Goal: Navigation & Orientation: Find specific page/section

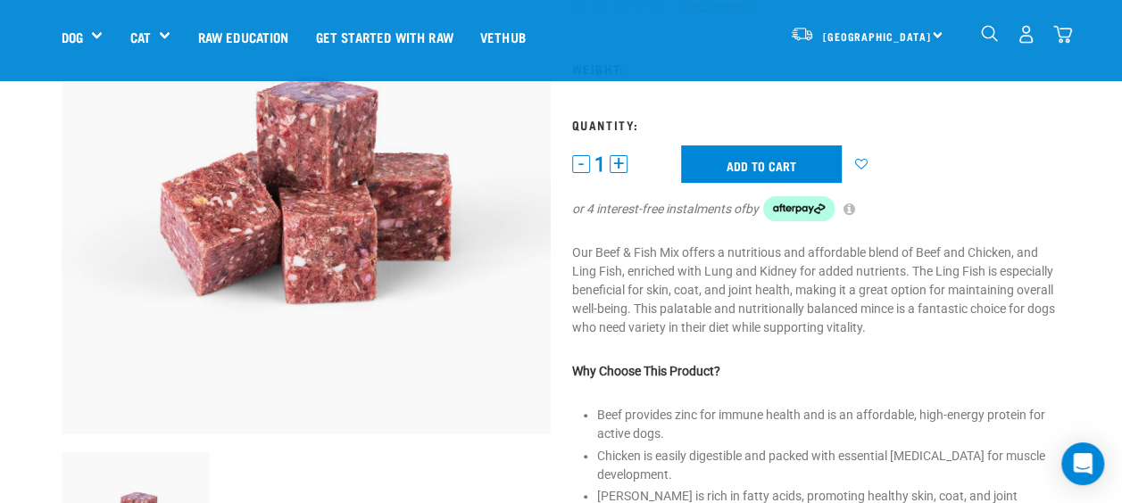
scroll to position [187, 0]
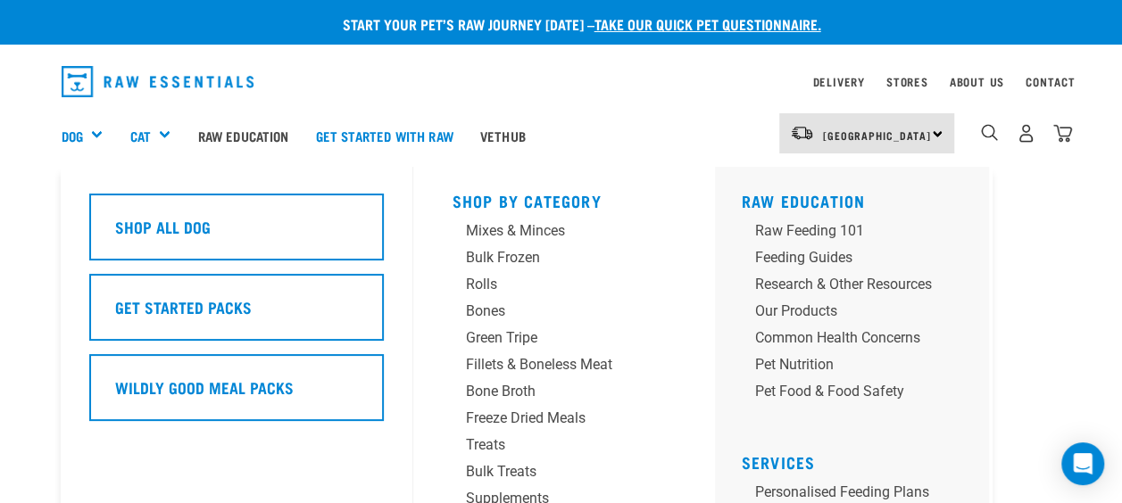
click at [86, 136] on div "Dog" at bounding box center [89, 135] width 55 height 71
click at [67, 124] on div "Dog" at bounding box center [89, 135] width 55 height 71
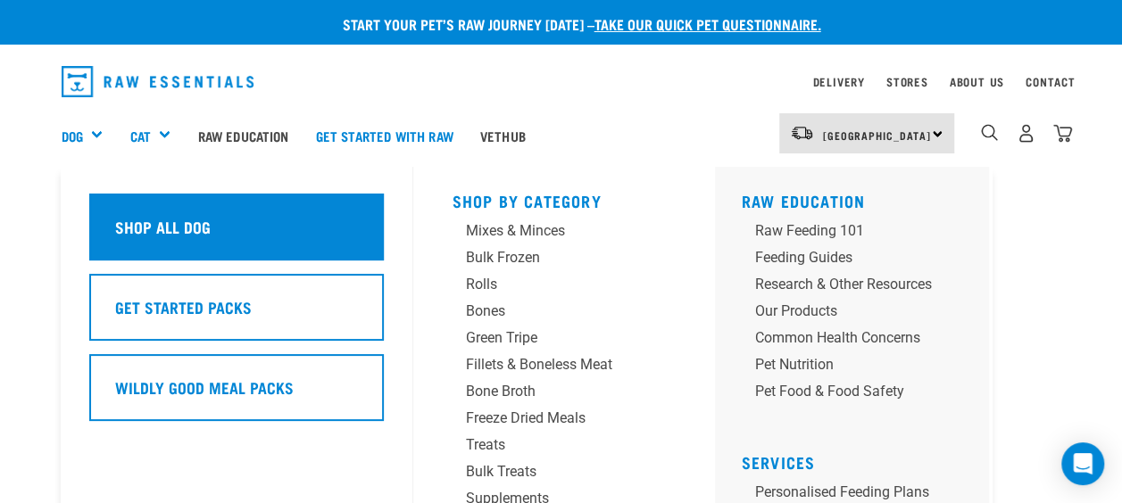
click at [232, 232] on div "Shop All Dog" at bounding box center [236, 227] width 294 height 67
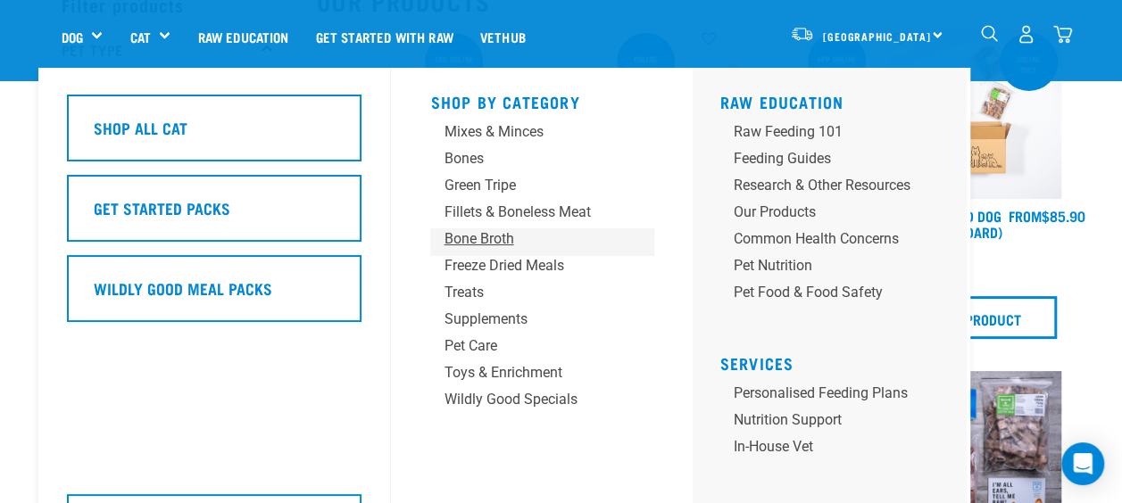
scroll to position [100, 0]
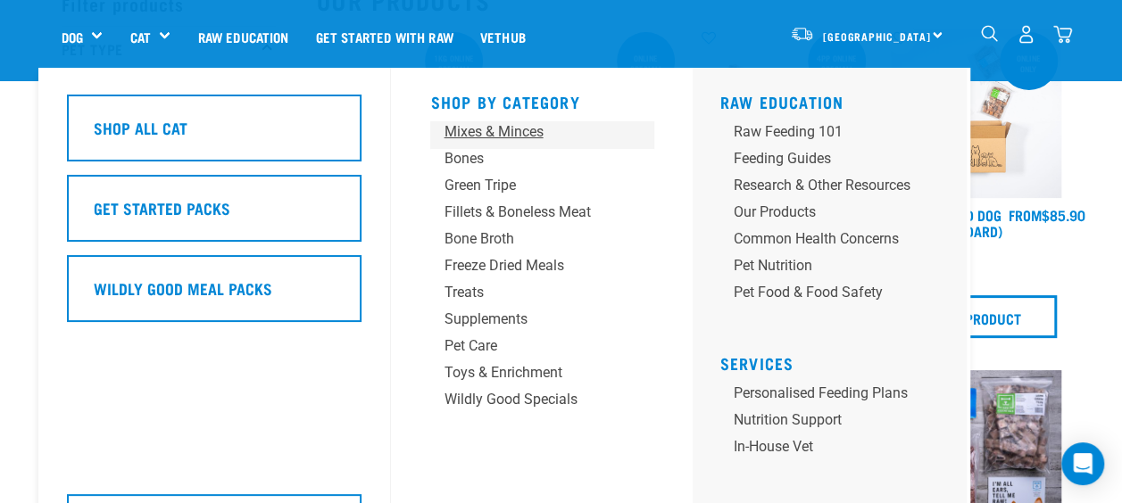
click at [519, 138] on div "Mixes & Minces" at bounding box center [527, 131] width 167 height 21
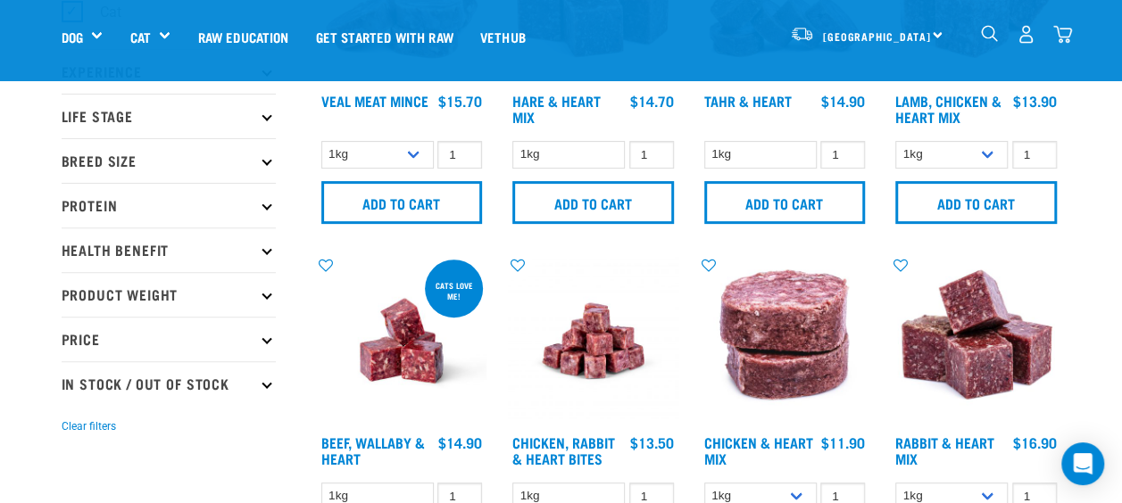
scroll to position [220, 0]
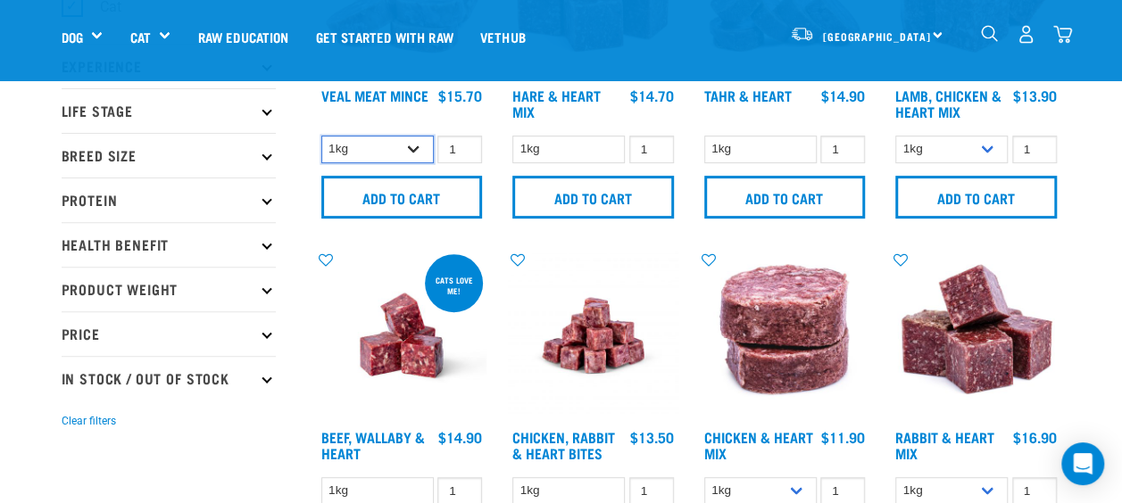
click at [411, 145] on select "1kg 3kg" at bounding box center [377, 150] width 112 height 28
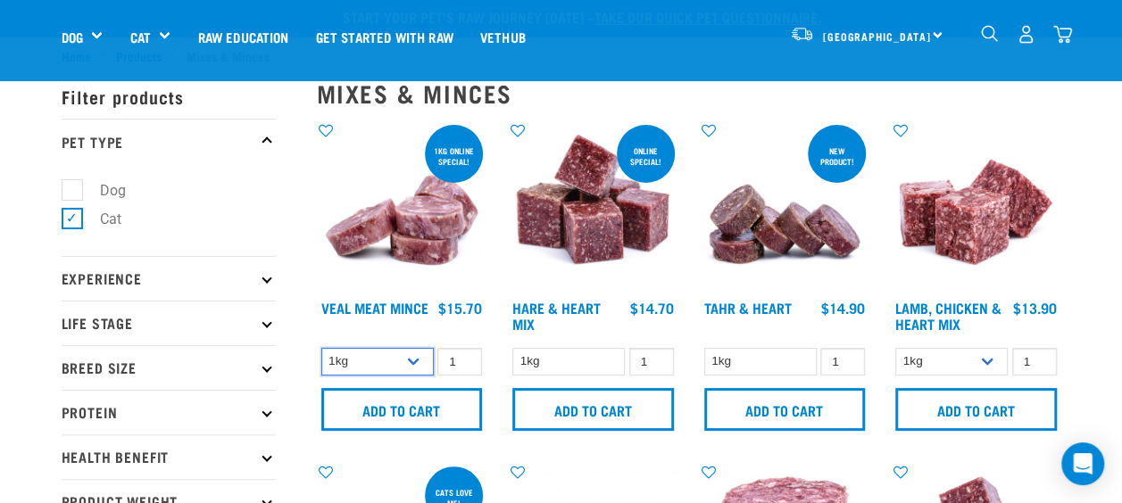
scroll to position [0, 0]
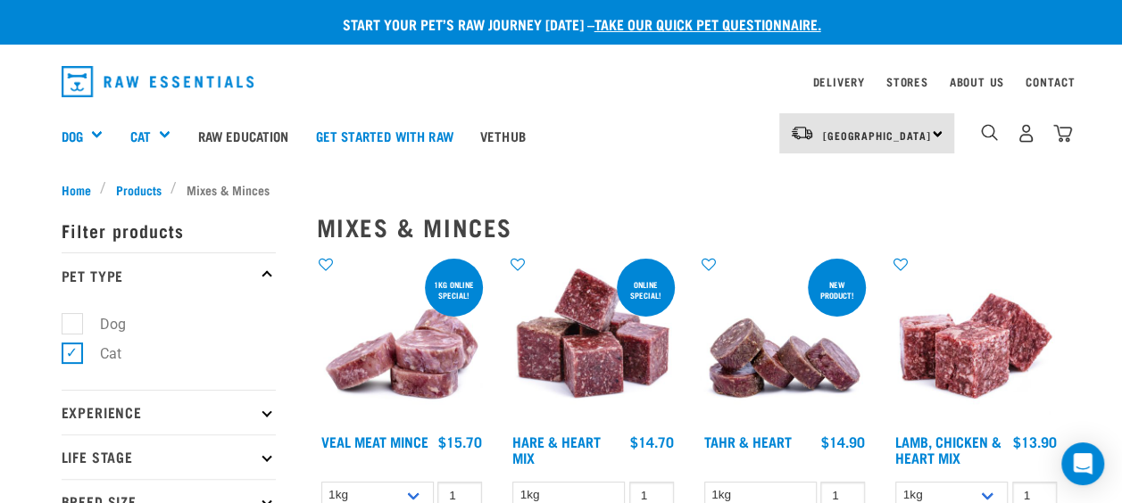
click at [71, 317] on label "Dog" at bounding box center [102, 324] width 62 height 22
click at [71, 317] on input "Dog" at bounding box center [68, 321] width 12 height 12
checkbox input "true"
click at [71, 354] on label "Cat" at bounding box center [99, 354] width 57 height 22
click at [68, 354] on input "Cat" at bounding box center [68, 350] width 12 height 12
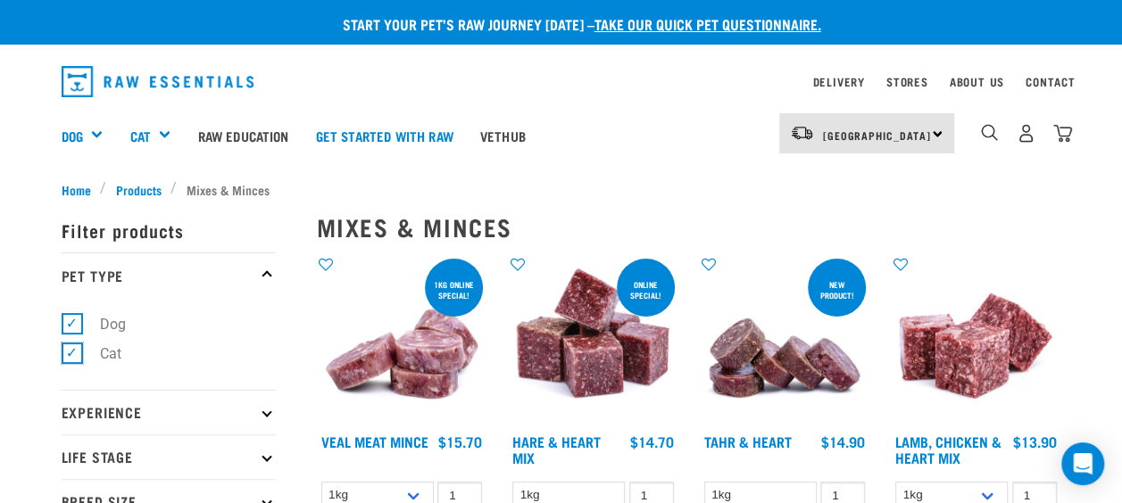
checkbox input "false"
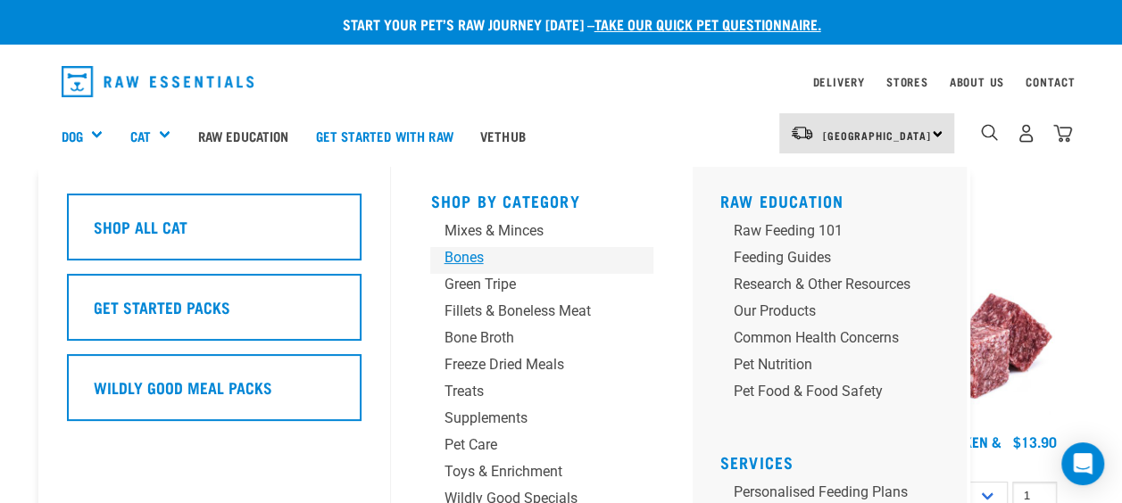
scroll to position [95, 0]
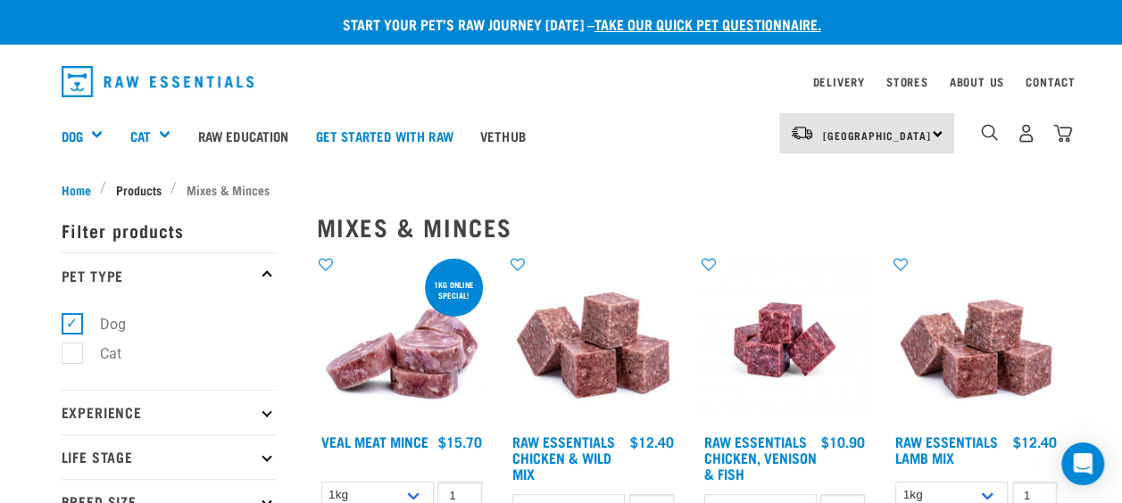
click at [150, 187] on span "Products" at bounding box center [139, 189] width 46 height 19
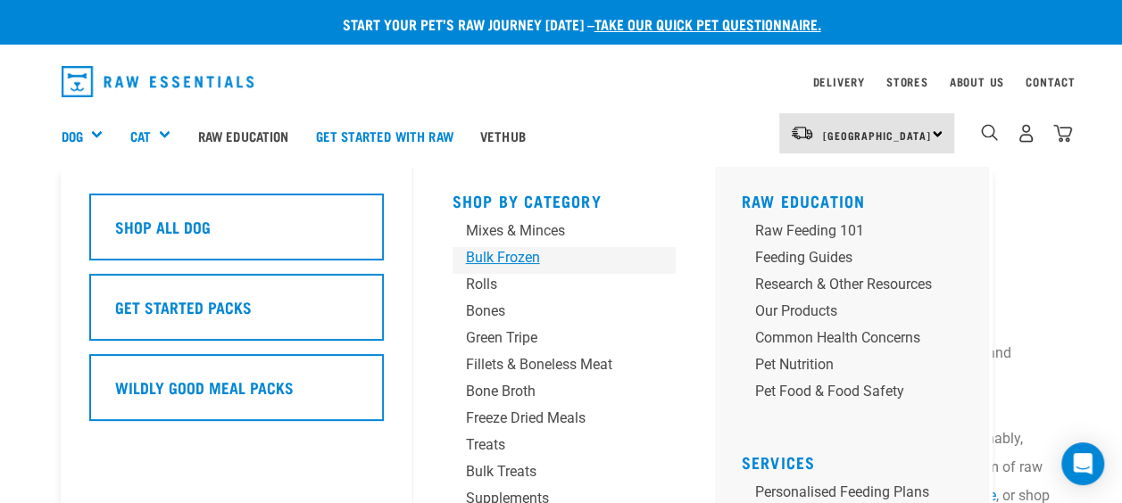
click at [512, 254] on div "Bulk Frozen" at bounding box center [549, 257] width 167 height 21
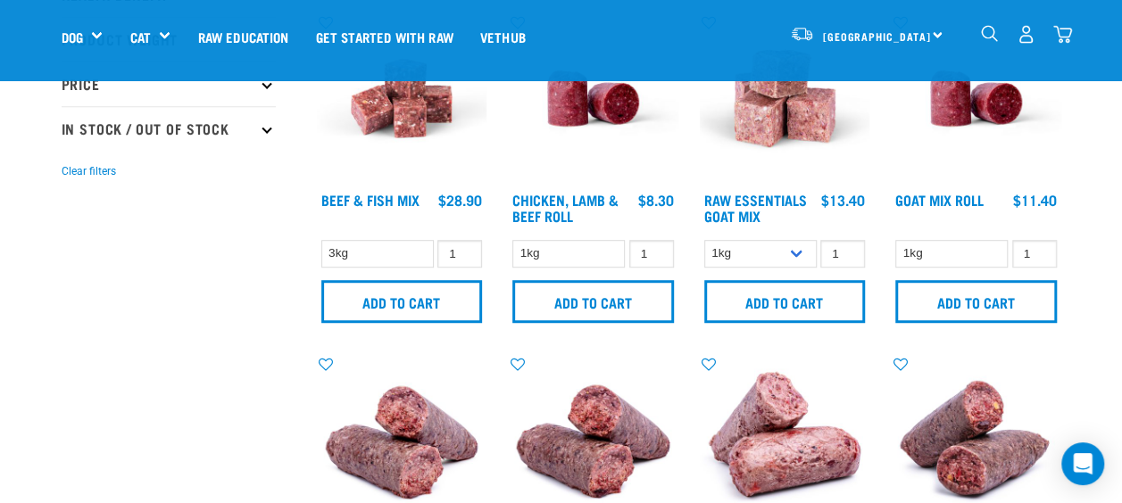
scroll to position [469, 0]
